Goal: Task Accomplishment & Management: Complete application form

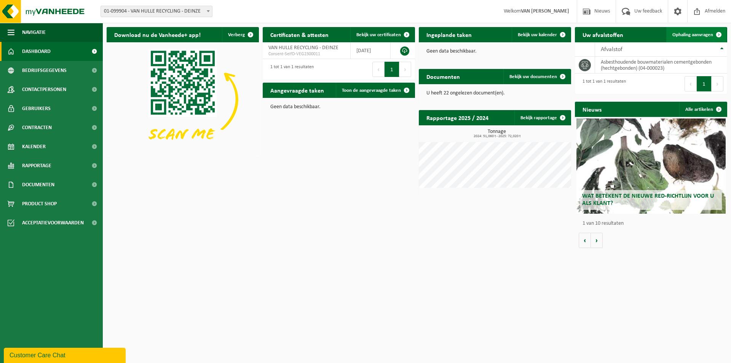
click at [705, 37] on span "Ophaling aanvragen" at bounding box center [693, 34] width 41 height 5
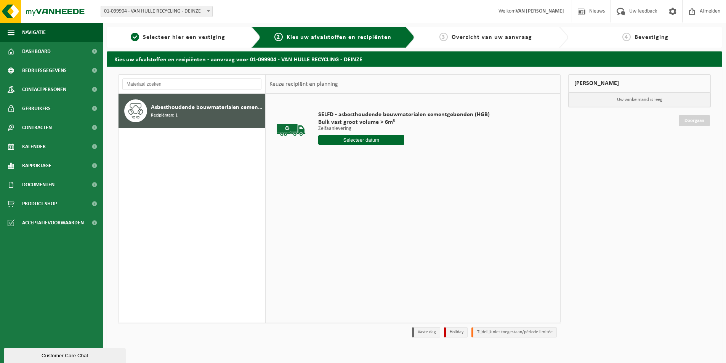
click at [347, 142] on input "text" at bounding box center [361, 140] width 86 height 10
click at [368, 209] on div "16" at bounding box center [365, 208] width 13 height 12
type input "Van 2025-10-16"
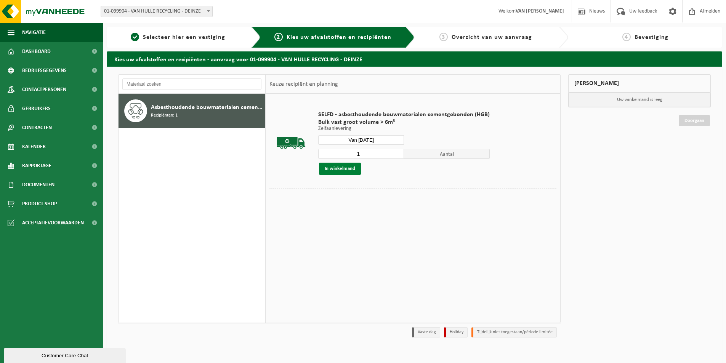
click at [347, 170] on button "In winkelmand" at bounding box center [340, 169] width 42 height 12
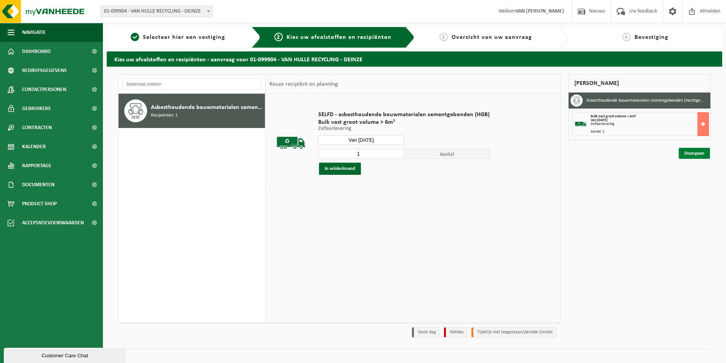
click at [686, 154] on link "Doorgaan" at bounding box center [693, 153] width 31 height 11
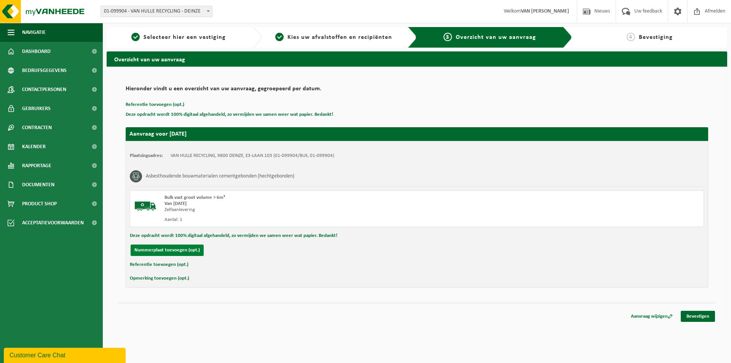
click at [179, 251] on button "Nummerplaat toevoegen (opt.)" at bounding box center [167, 250] width 73 height 11
click at [184, 252] on input "text" at bounding box center [249, 250] width 171 height 11
type input "1-UHJ-377"
click at [349, 249] on input "text" at bounding box center [428, 250] width 171 height 11
type input "0472821995"
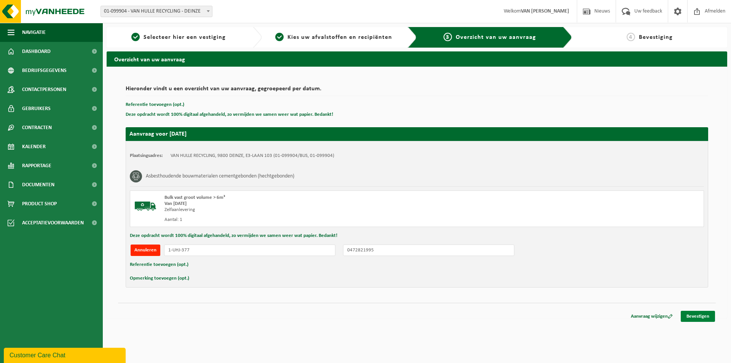
click at [697, 319] on link "Bevestigen" at bounding box center [698, 316] width 34 height 11
